Goal: Information Seeking & Learning: Learn about a topic

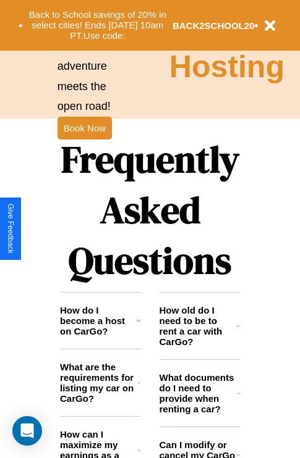
scroll to position [1497, 0]
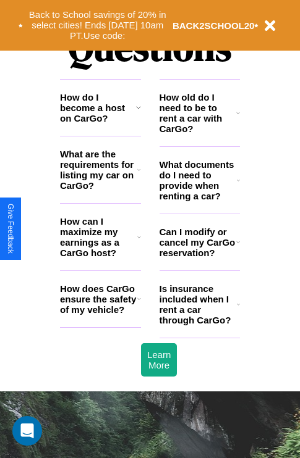
click at [237, 247] on icon at bounding box center [238, 242] width 4 height 10
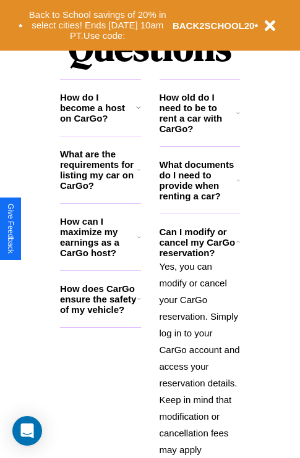
click at [238, 185] on icon at bounding box center [238, 180] width 3 height 10
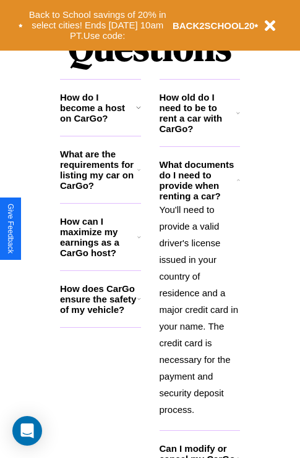
click at [100, 315] on h3 "How does CarGo ensure the safety of my vehicle?" at bounding box center [98, 298] width 77 height 31
click at [238, 118] on icon at bounding box center [238, 113] width 4 height 10
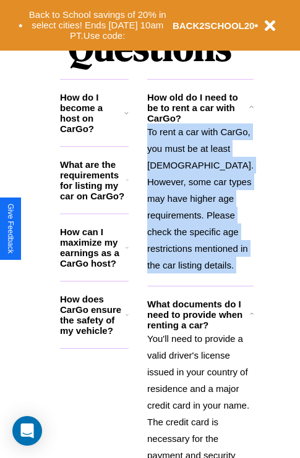
scroll to position [2052, 0]
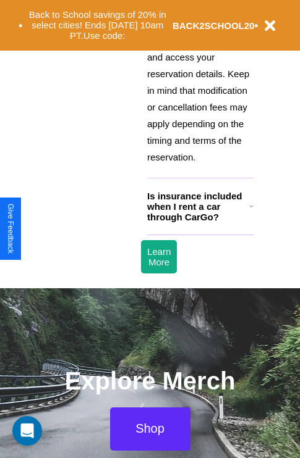
click at [249, 211] on icon at bounding box center [251, 206] width 4 height 10
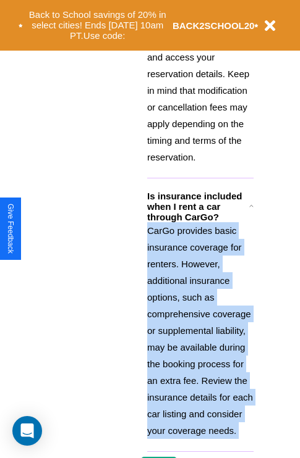
scroll to position [1195, 0]
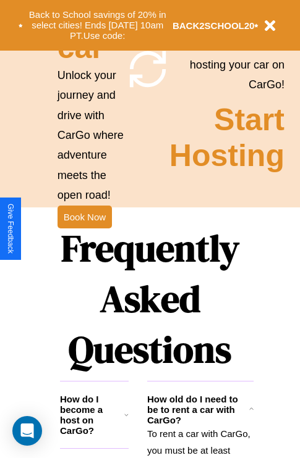
click at [100, 429] on h3 "How do I become a host on CarGo?" at bounding box center [92, 415] width 64 height 42
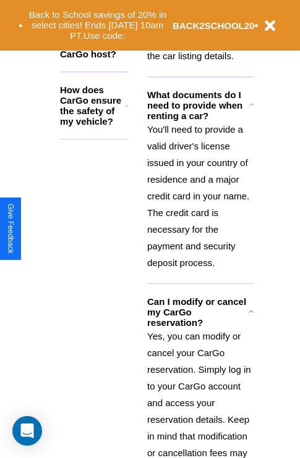
click at [199, 271] on p "You'll need to provide a valid driver's license issued in your country of resid…" at bounding box center [200, 196] width 106 height 150
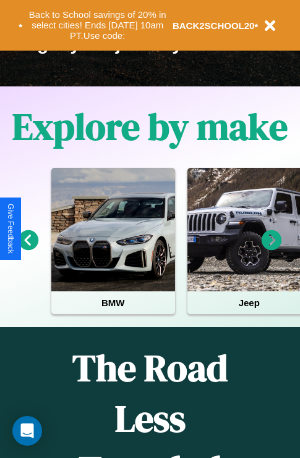
scroll to position [190, 0]
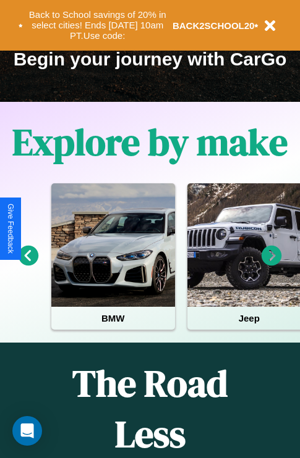
click at [28, 264] on icon at bounding box center [29, 256] width 20 height 20
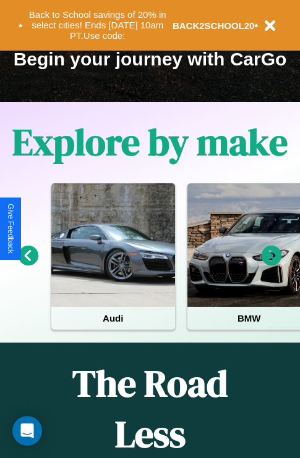
click at [271, 264] on icon at bounding box center [271, 256] width 20 height 20
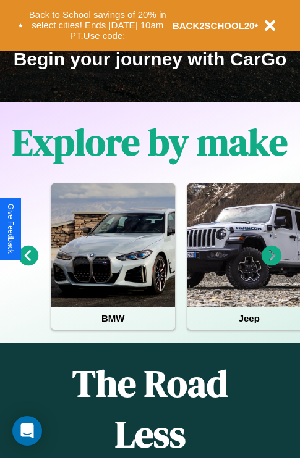
click at [271, 264] on icon at bounding box center [271, 256] width 20 height 20
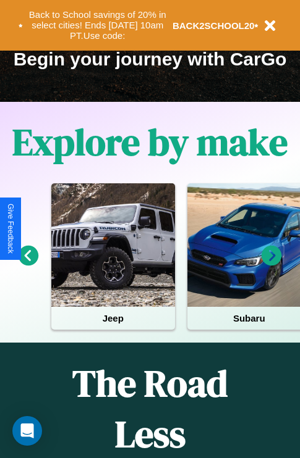
click at [271, 264] on icon at bounding box center [271, 256] width 20 height 20
